Goal: Task Accomplishment & Management: Manage account settings

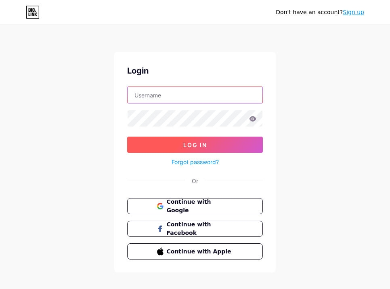
type input "[EMAIL_ADDRESS][DOMAIN_NAME]"
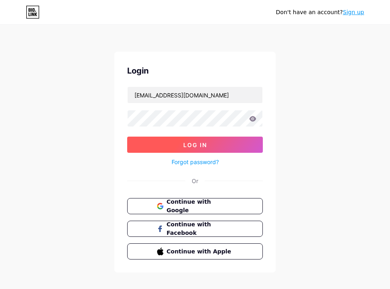
click at [212, 146] on button "Log In" at bounding box center [195, 144] width 136 height 16
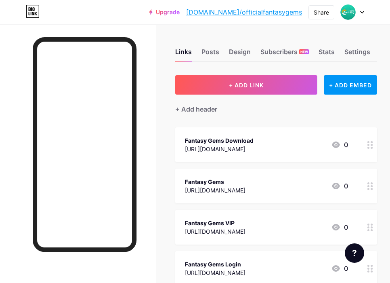
click at [355, 8] on div at bounding box center [352, 12] width 23 height 15
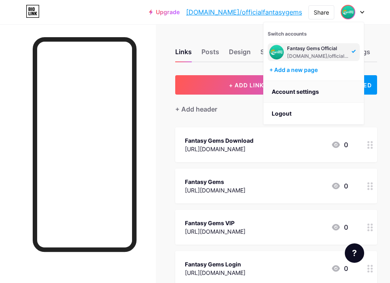
click at [311, 90] on link "Account settings" at bounding box center [314, 92] width 100 height 22
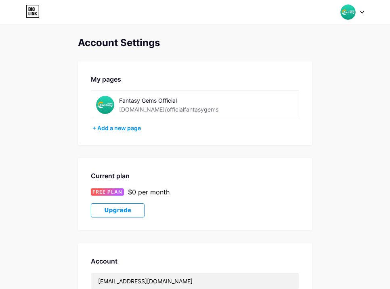
click at [53, 60] on div "Account Settings My pages Fantasy Gems Official bio.link/officialfantasygems + …" at bounding box center [195, 227] width 390 height 381
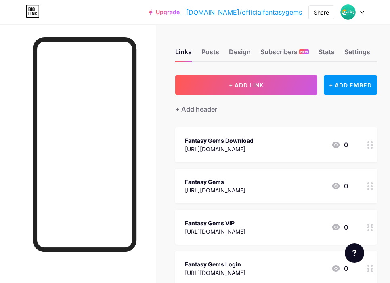
click at [155, 30] on div at bounding box center [78, 165] width 156 height 283
click at [217, 52] on div "Posts" at bounding box center [210, 54] width 18 height 15
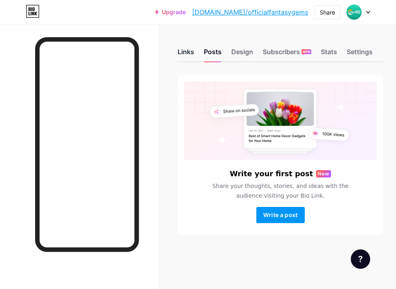
click at [188, 54] on div "Links" at bounding box center [186, 54] width 17 height 15
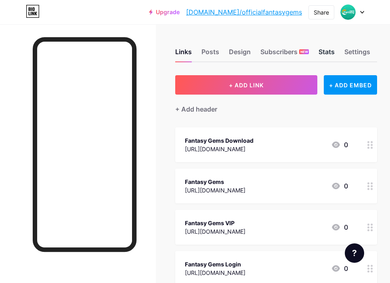
click at [328, 50] on div "Stats" at bounding box center [327, 54] width 16 height 15
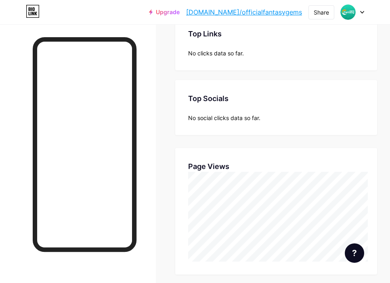
scroll to position [202, 0]
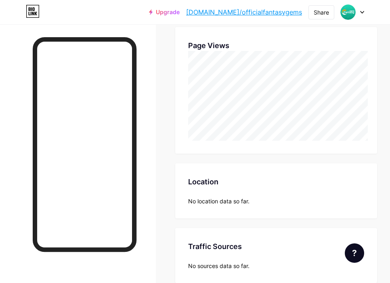
click at [205, 187] on div "Location Location No location data so far." at bounding box center [276, 190] width 202 height 55
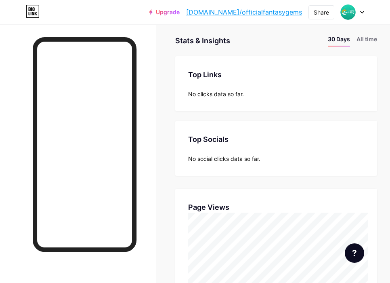
scroll to position [0, 0]
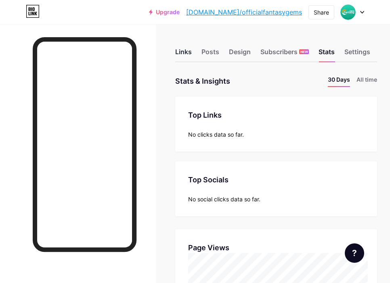
click at [186, 50] on div "Links" at bounding box center [183, 54] width 17 height 15
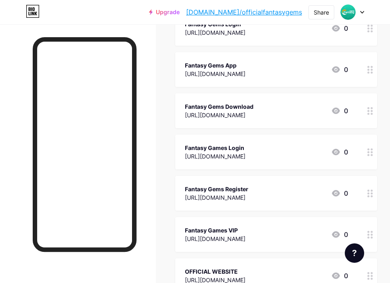
scroll to position [484, 0]
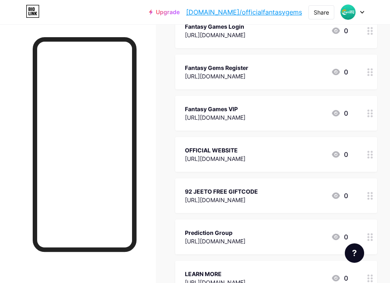
click at [373, 155] on icon at bounding box center [370, 155] width 6 height 8
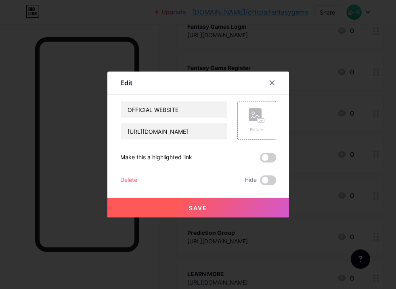
click at [326, 152] on div at bounding box center [198, 144] width 396 height 289
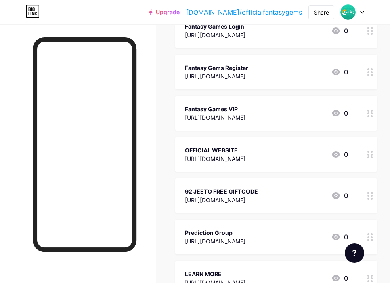
drag, startPoint x: 308, startPoint y: 153, endPoint x: 241, endPoint y: 152, distance: 66.6
click at [241, 152] on div "OFFICIAL WEBSITE" at bounding box center [215, 150] width 61 height 8
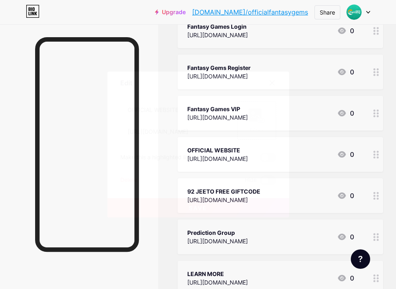
drag, startPoint x: 273, startPoint y: 81, endPoint x: 275, endPoint y: 86, distance: 5.6
click at [272, 82] on div at bounding box center [272, 82] width 15 height 15
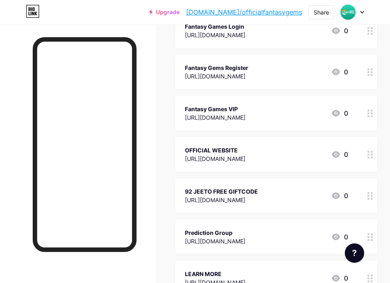
click at [373, 154] on circle at bounding box center [372, 154] width 2 height 2
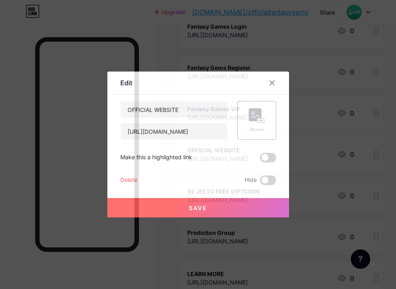
click at [129, 178] on div "Delete" at bounding box center [128, 180] width 17 height 10
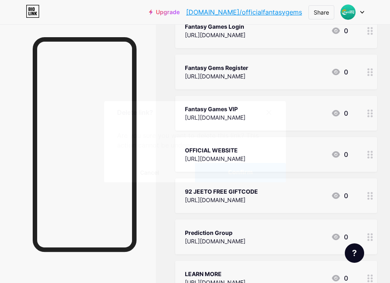
click at [233, 176] on span "Confirm" at bounding box center [240, 172] width 25 height 8
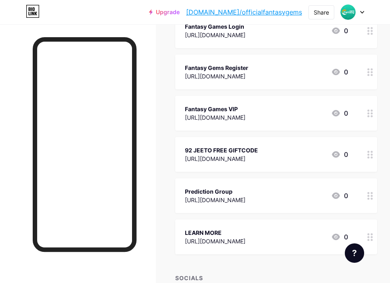
click at [377, 162] on div at bounding box center [370, 154] width 14 height 35
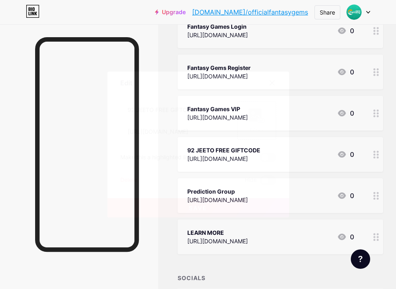
click at [120, 180] on div "Delete" at bounding box center [128, 180] width 17 height 10
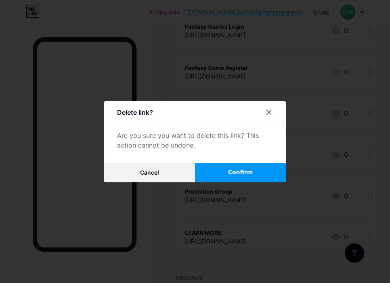
click at [218, 176] on button "Confirm" at bounding box center [240, 172] width 91 height 19
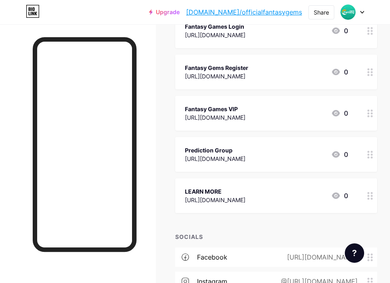
click at [371, 155] on div at bounding box center [370, 154] width 14 height 35
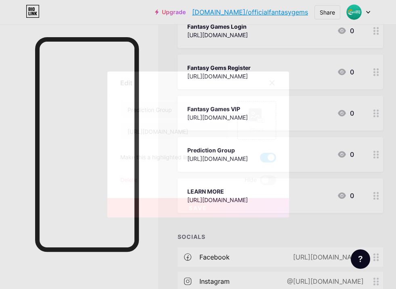
click at [130, 179] on div "Delete" at bounding box center [128, 180] width 17 height 10
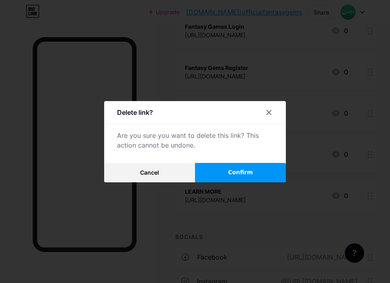
click at [224, 172] on button "Confirm" at bounding box center [240, 172] width 91 height 19
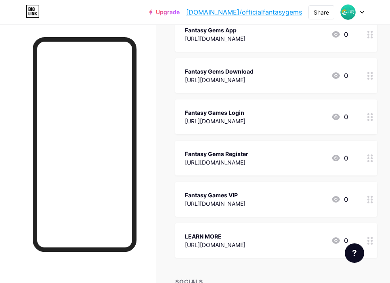
scroll to position [314, 0]
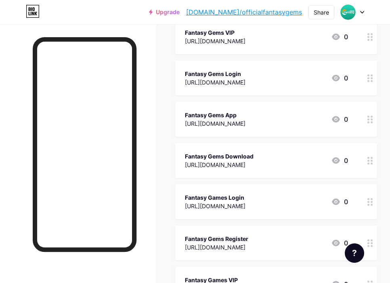
click at [156, 75] on div at bounding box center [78, 165] width 156 height 283
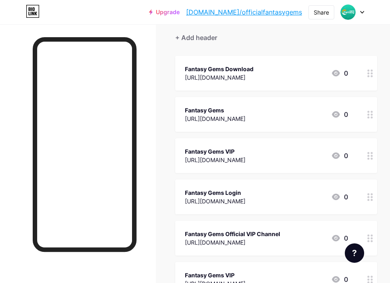
scroll to position [0, 0]
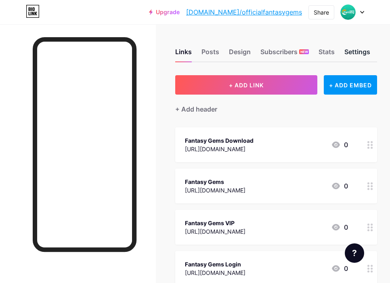
click at [363, 55] on div "Settings" at bounding box center [357, 54] width 26 height 15
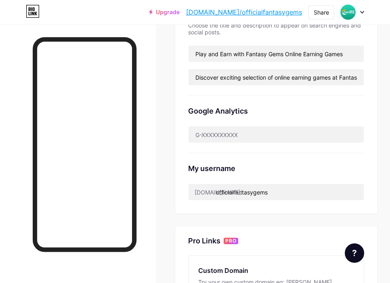
scroll to position [194, 0]
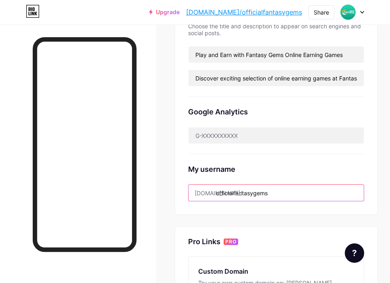
click at [275, 189] on input "officialfantasygems" at bounding box center [276, 193] width 175 height 16
drag, startPoint x: 219, startPoint y: 193, endPoint x: 298, endPoint y: 191, distance: 78.8
click at [298, 191] on input "officialfantasygems" at bounding box center [276, 193] width 175 height 16
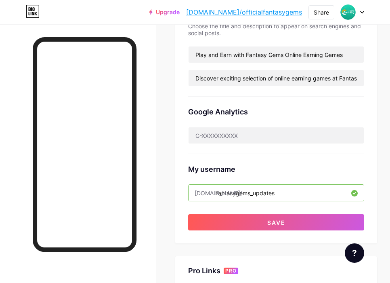
type input "fantasygems_updates"
click at [309, 173] on div "My username" at bounding box center [276, 169] width 176 height 11
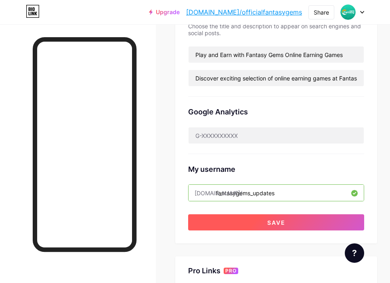
click at [281, 225] on button "Save" at bounding box center [276, 222] width 176 height 16
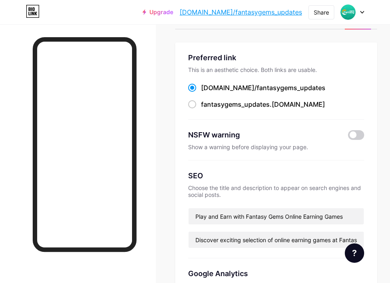
scroll to position [0, 0]
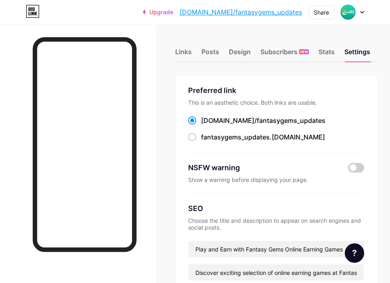
click at [156, 25] on div at bounding box center [78, 165] width 156 height 283
